Goal: Communication & Community: Answer question/provide support

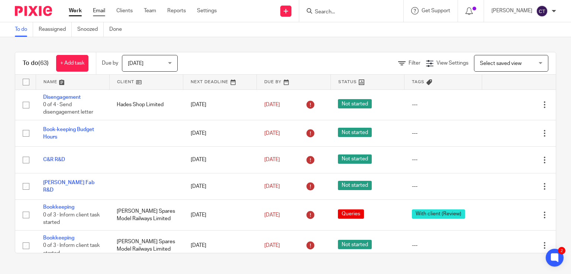
click at [103, 10] on link "Email" at bounding box center [99, 10] width 12 height 7
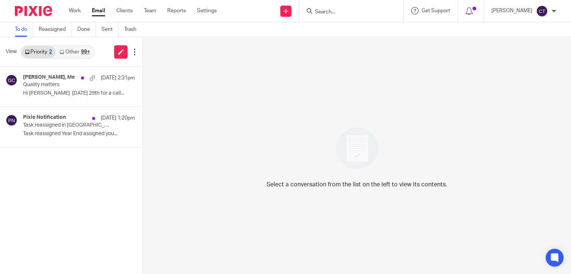
click at [45, 52] on link "Priority 2" at bounding box center [38, 52] width 35 height 12
click at [48, 120] on h4 "Pixie Notification" at bounding box center [44, 117] width 43 height 6
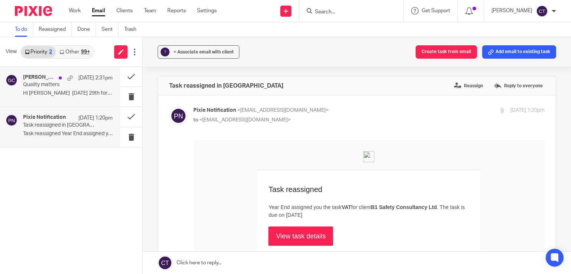
click at [45, 90] on p "Hi Clare Monday 29th for a call..." at bounding box center [68, 93] width 90 height 6
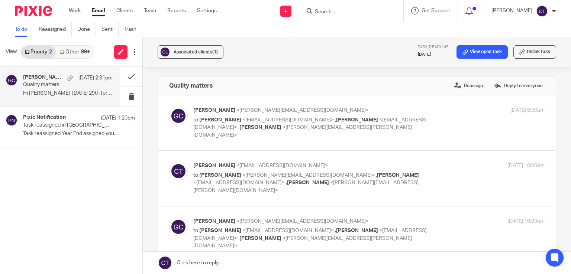
click at [79, 52] on link "Other 99+" at bounding box center [75, 52] width 38 height 12
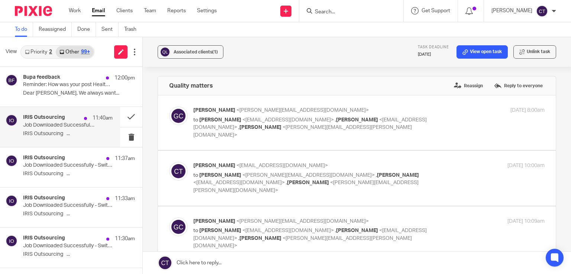
click at [68, 118] on div "IRIS Outsourcing 11:40am" at bounding box center [68, 117] width 90 height 7
